Goal: Transaction & Acquisition: Download file/media

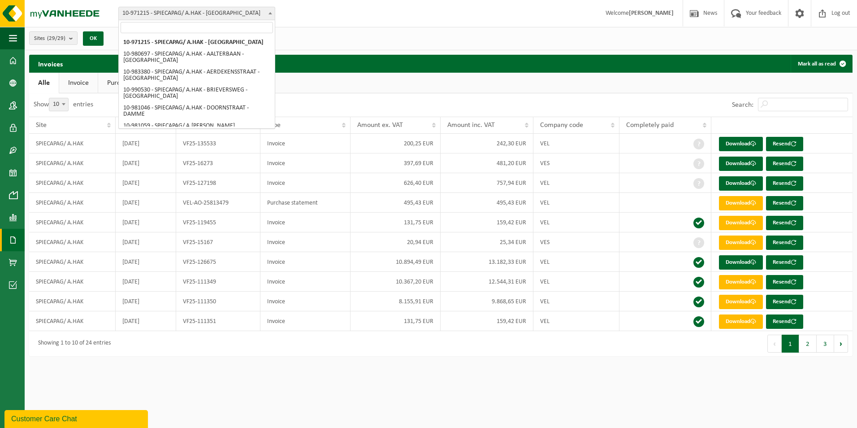
scroll to position [90, 0]
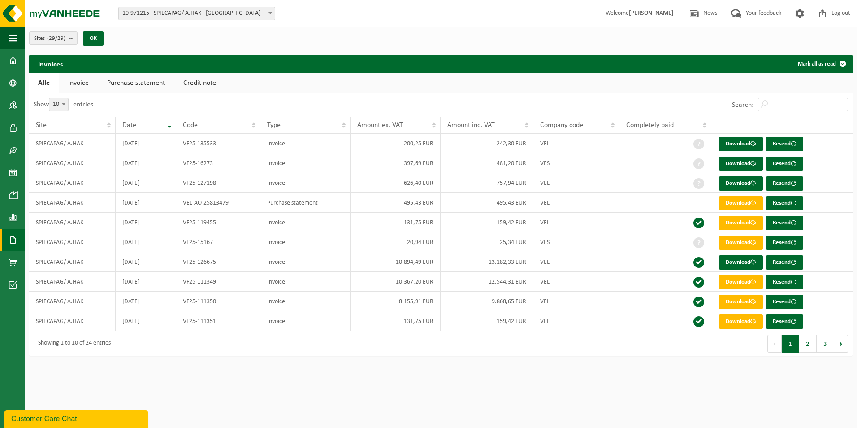
click at [465, 37] on div "Sites (29/29) Select all Deselect all SPIECAPAG/ A.HAK - BRUGGE SPIECAPAG/ A.HA…" at bounding box center [441, 38] width 833 height 23
click at [734, 143] on link "Download" at bounding box center [741, 144] width 44 height 14
click at [593, 83] on ul "Alle Invoice Purchase statement Credit note" at bounding box center [441, 83] width 824 height 21
click at [730, 165] on link "Download" at bounding box center [741, 163] width 44 height 14
click at [602, 84] on ul "Alle Invoice Purchase statement Credit note" at bounding box center [441, 83] width 824 height 21
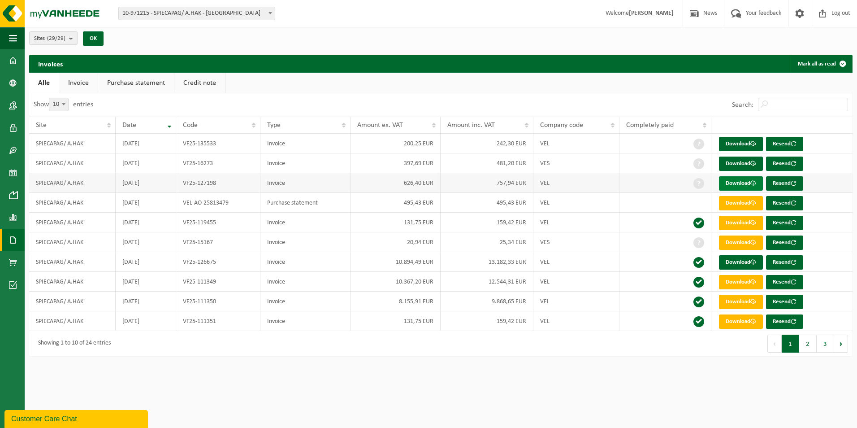
click at [732, 182] on link "Download" at bounding box center [741, 183] width 44 height 14
click at [589, 82] on ul "Alle Invoice Purchase statement Credit note" at bounding box center [441, 83] width 824 height 21
click at [735, 201] on link "Download" at bounding box center [741, 203] width 44 height 14
click at [524, 82] on ul "Alle Invoice Purchase statement Credit note" at bounding box center [441, 83] width 824 height 21
click at [733, 240] on link "Download" at bounding box center [741, 242] width 44 height 14
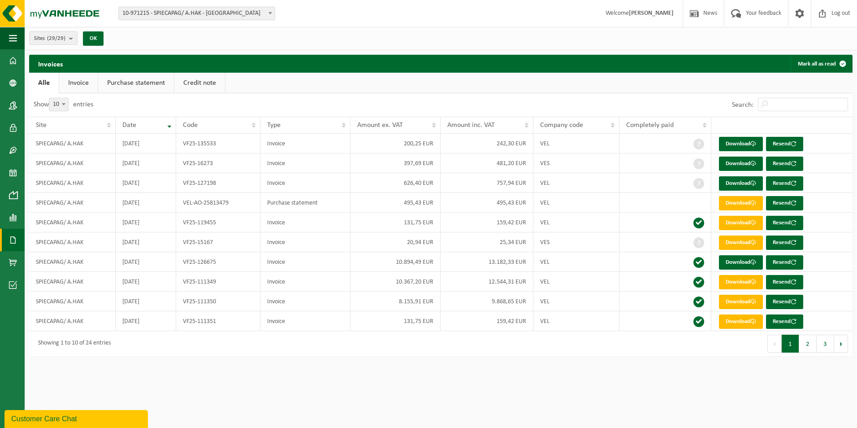
click at [503, 37] on div "Sites (29/29) Select all Deselect all SPIECAPAG/ A.HAK - BRUGGE SPIECAPAG/ A.HA…" at bounding box center [441, 38] width 833 height 23
click at [807, 342] on button "2" at bounding box center [808, 344] width 17 height 18
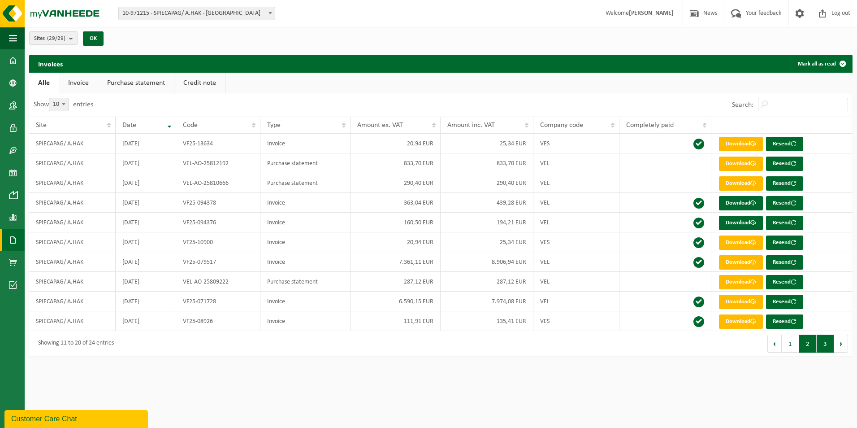
click at [829, 344] on button "3" at bounding box center [825, 344] width 17 height 18
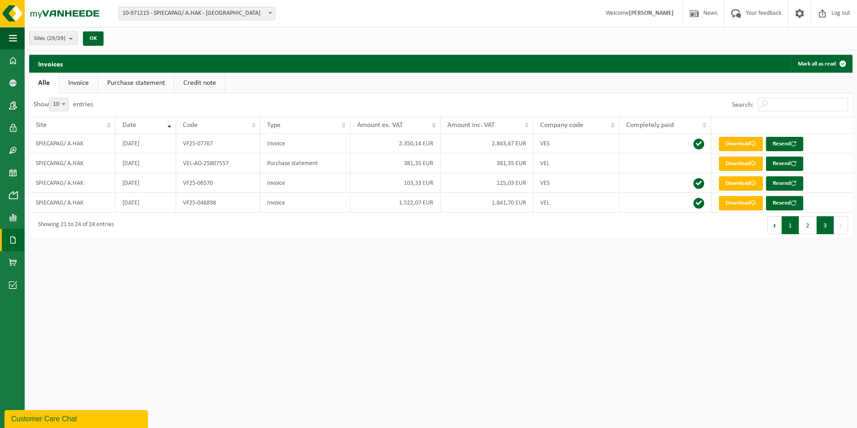
click at [793, 228] on button "1" at bounding box center [790, 225] width 17 height 18
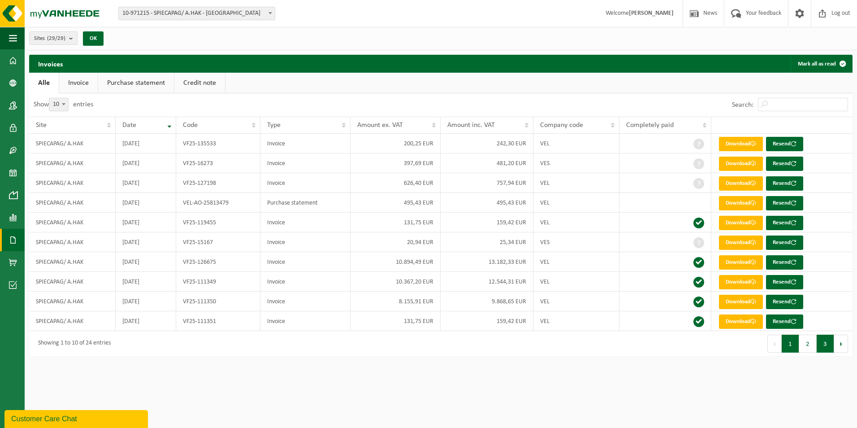
click at [826, 342] on button "3" at bounding box center [825, 344] width 17 height 18
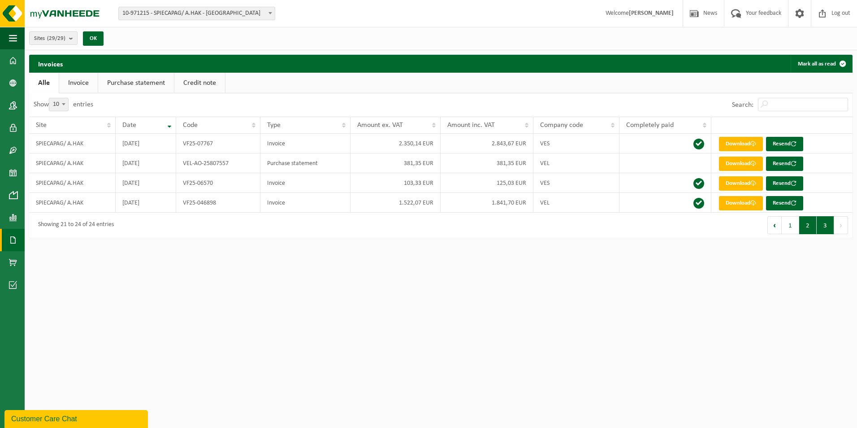
click at [807, 225] on button "2" at bounding box center [808, 225] width 17 height 18
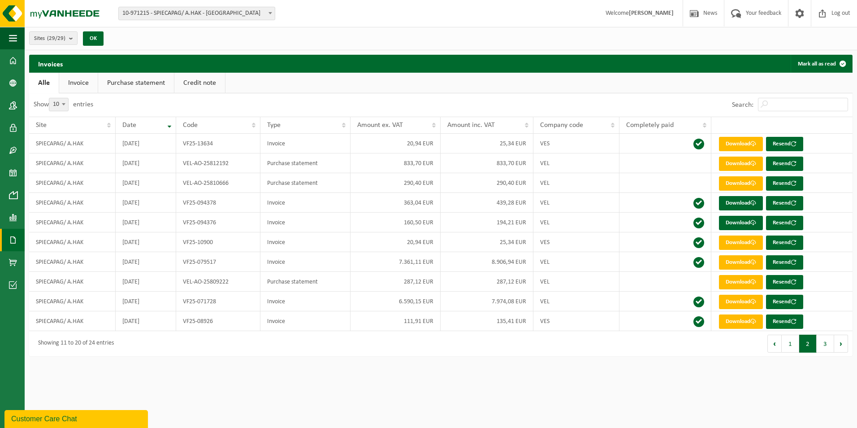
click at [790, 341] on button "1" at bounding box center [790, 344] width 17 height 18
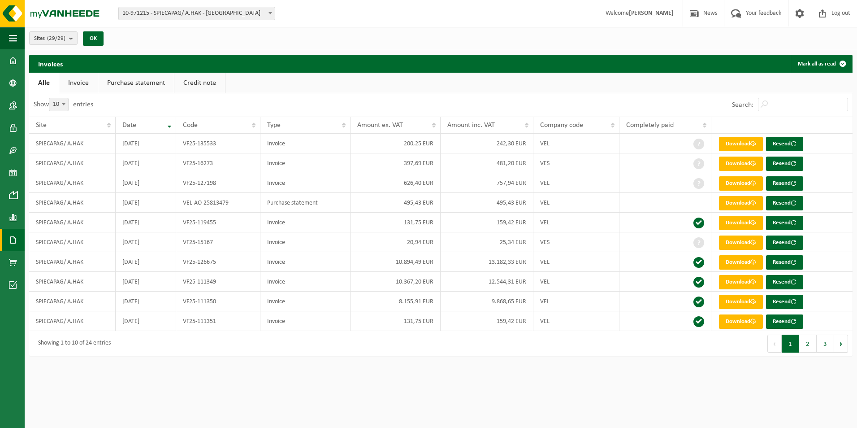
click at [392, 372] on html "Site: 10-971215 - SPIECAPAG/ A.HAK - [GEOGRAPHIC_DATA] 10-980697 - SPIECAPAG/ A…" at bounding box center [428, 214] width 857 height 428
